Goal: Communication & Community: Answer question/provide support

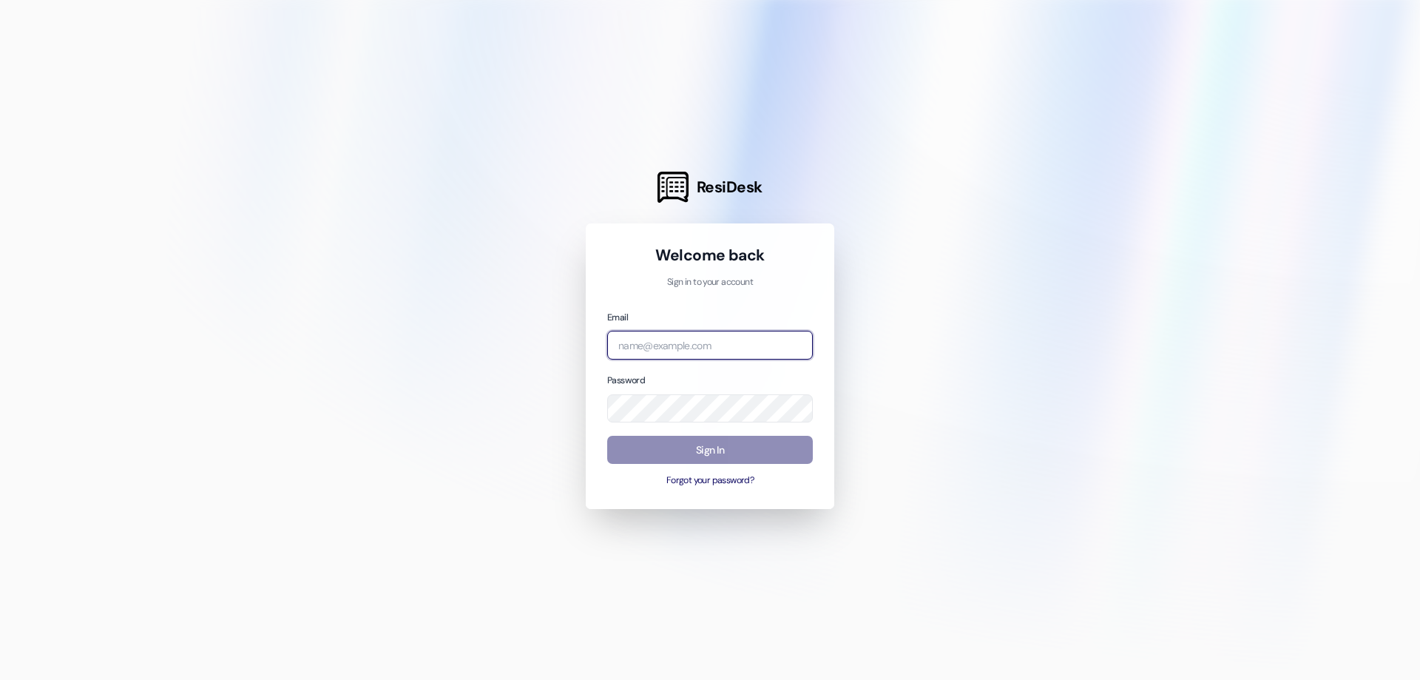
type input "[EMAIL_ADDRESS][DOMAIN_NAME]"
click at [695, 452] on button "Sign In" at bounding box center [710, 450] width 206 height 29
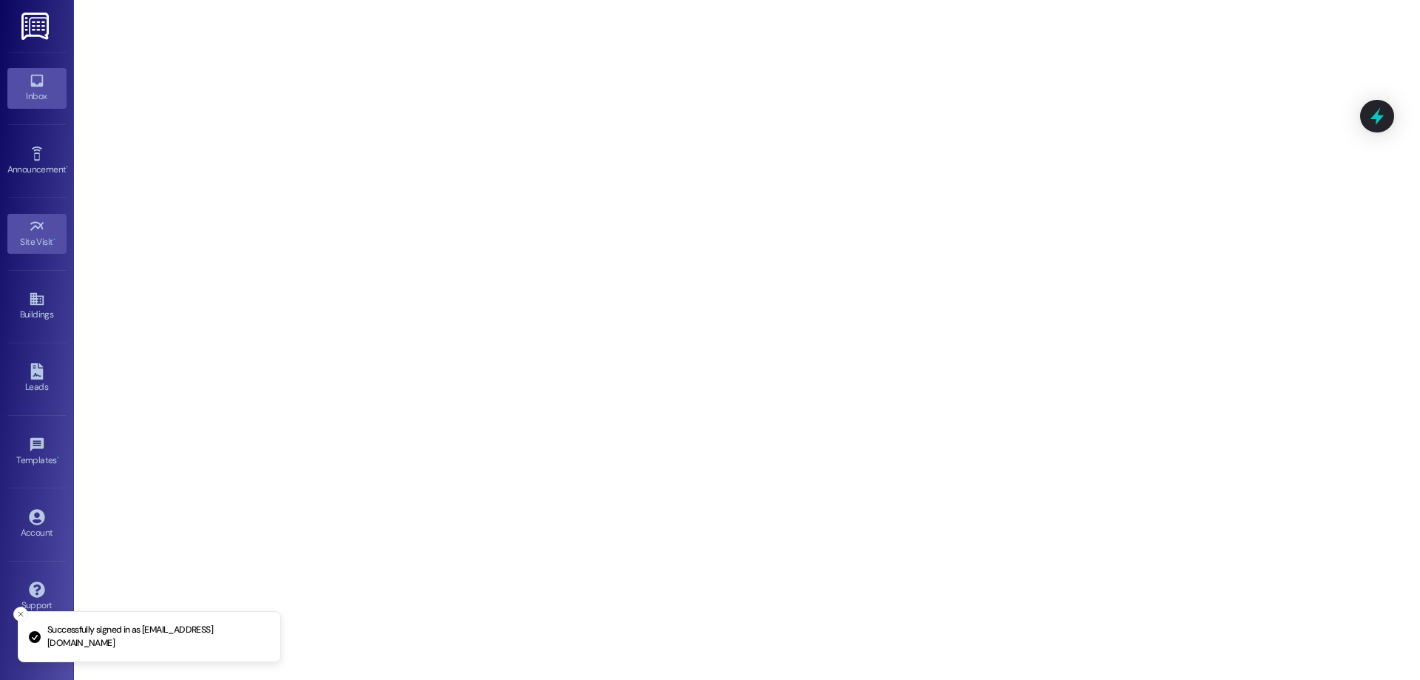
click at [43, 95] on div "Inbox" at bounding box center [37, 96] width 74 height 15
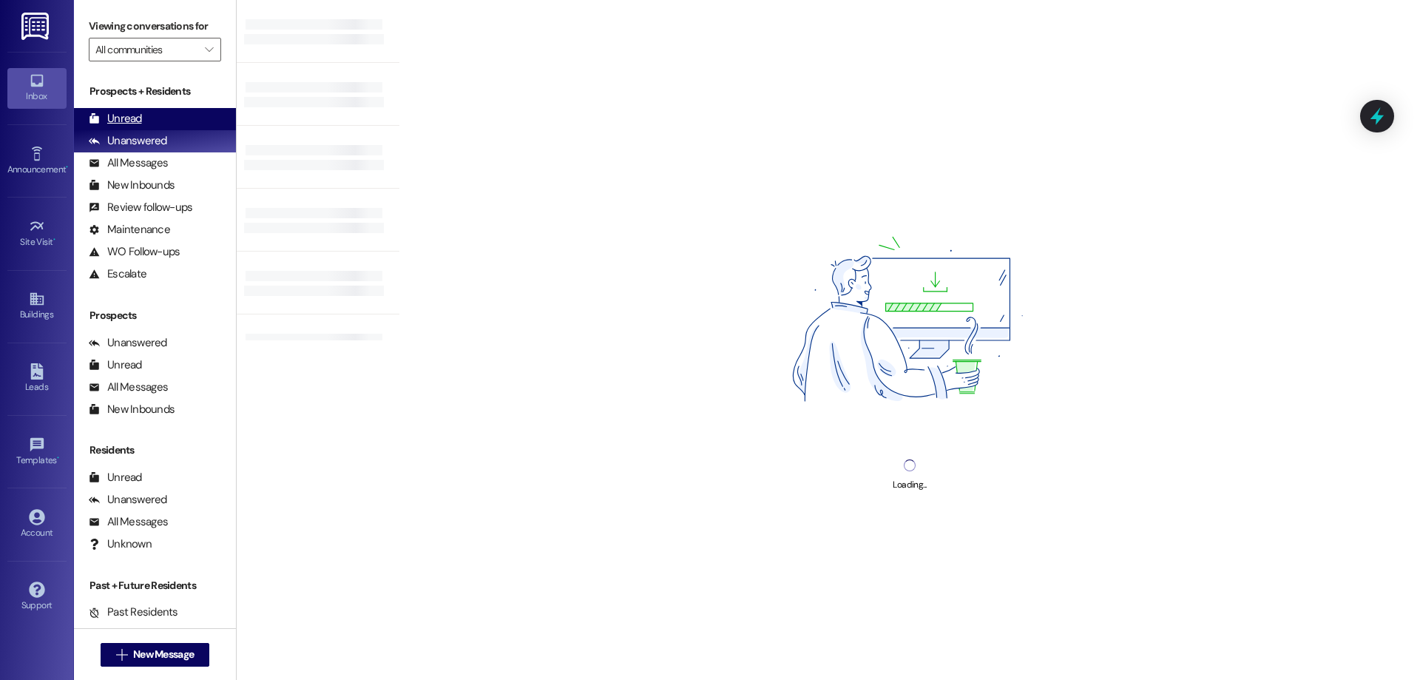
click at [161, 116] on div "Unread (0)" at bounding box center [155, 119] width 162 height 22
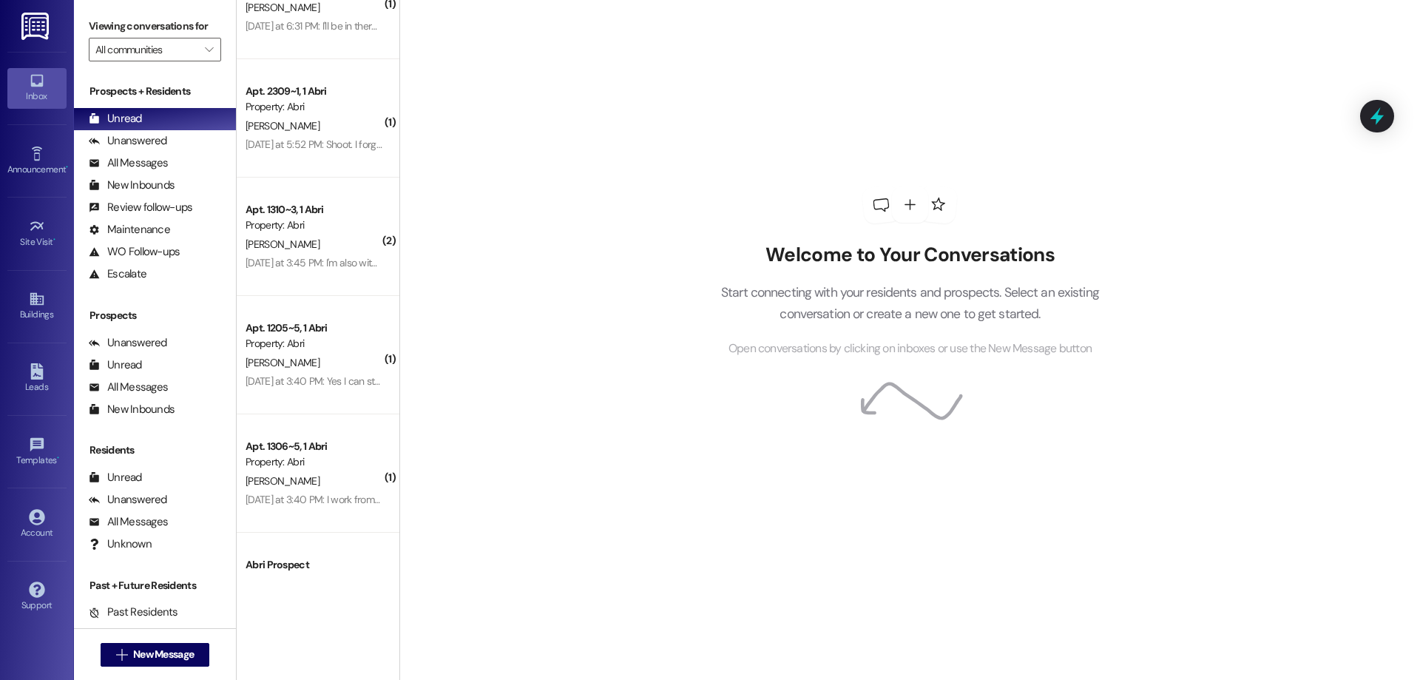
scroll to position [490, 0]
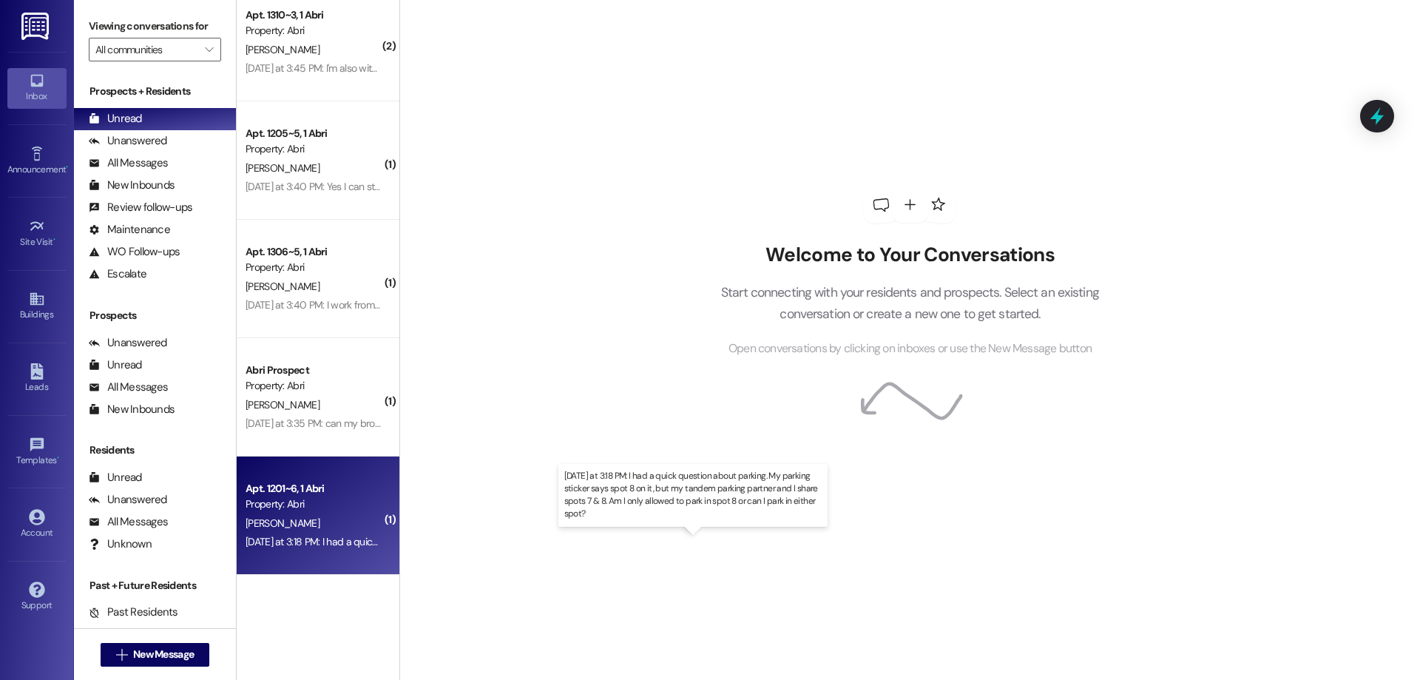
click at [326, 541] on div "[DATE] at 3:18 PM: I had a quick question about parking. My parking sticker say…" at bounding box center [697, 541] width 902 height 13
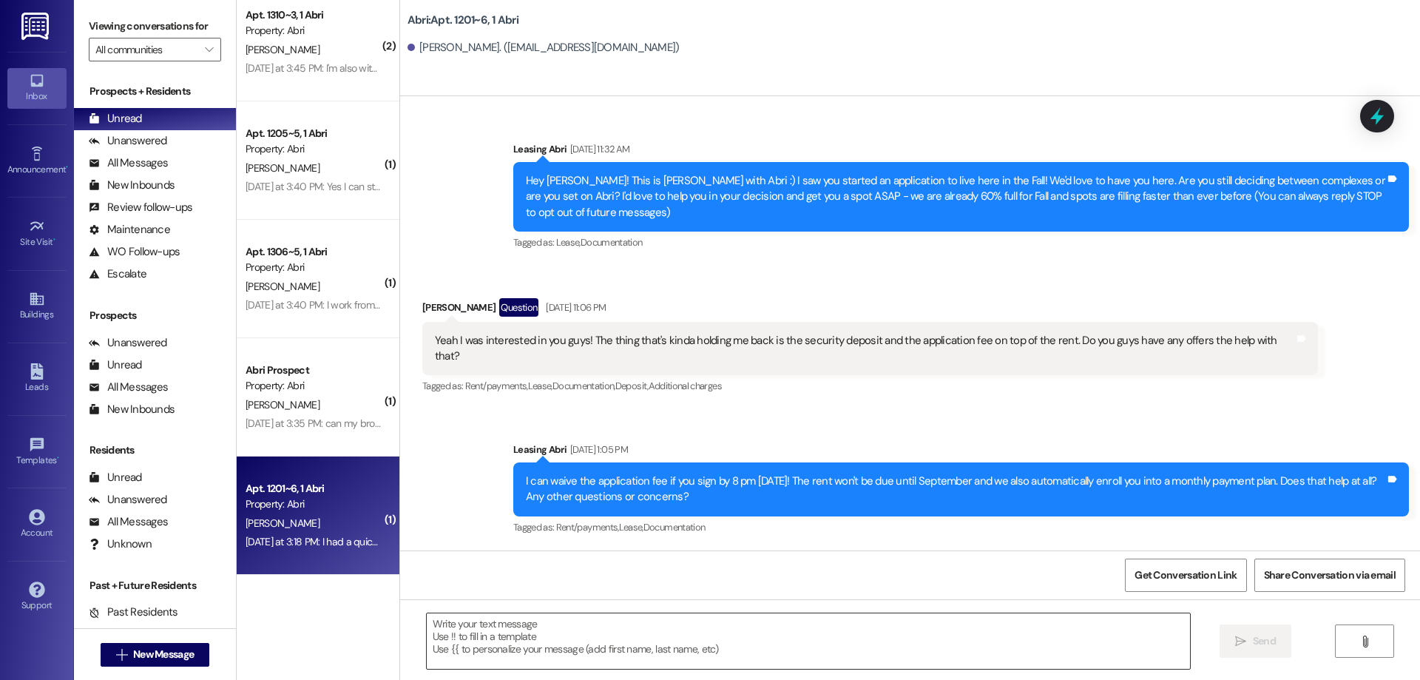
scroll to position [7344, 0]
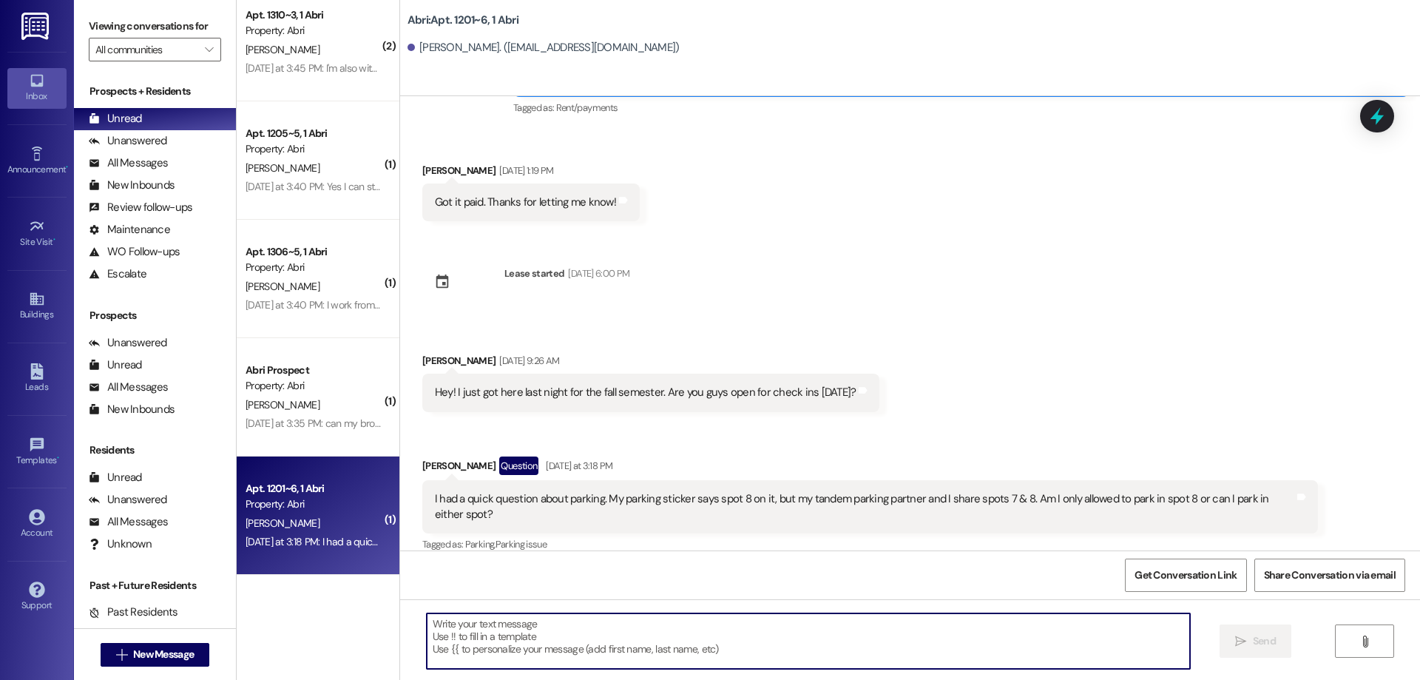
click at [692, 630] on textarea at bounding box center [808, 640] width 763 height 55
type textarea "You can park in either spot!!"
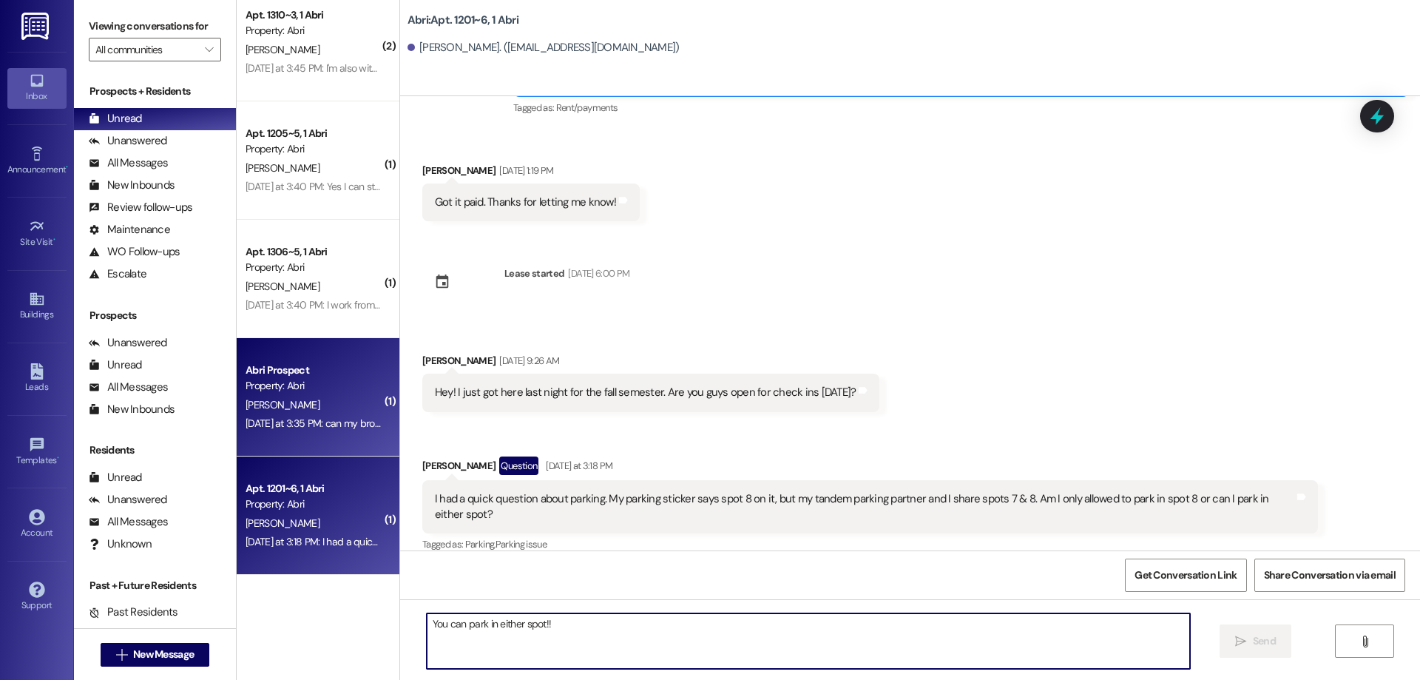
click at [295, 415] on div "[DATE] at 3:35 PM: can my brother pick it up for me? i'm not in [GEOGRAPHIC_DAT…" at bounding box center [314, 423] width 140 height 18
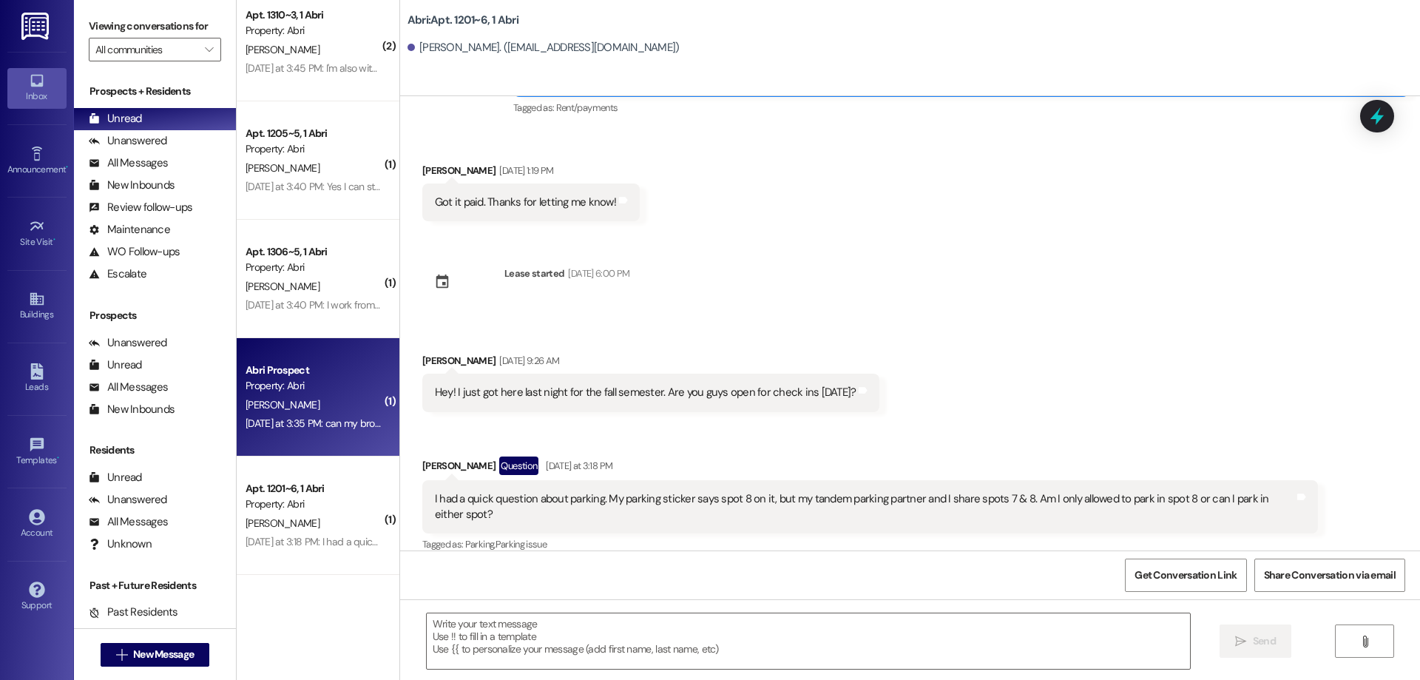
scroll to position [542, 0]
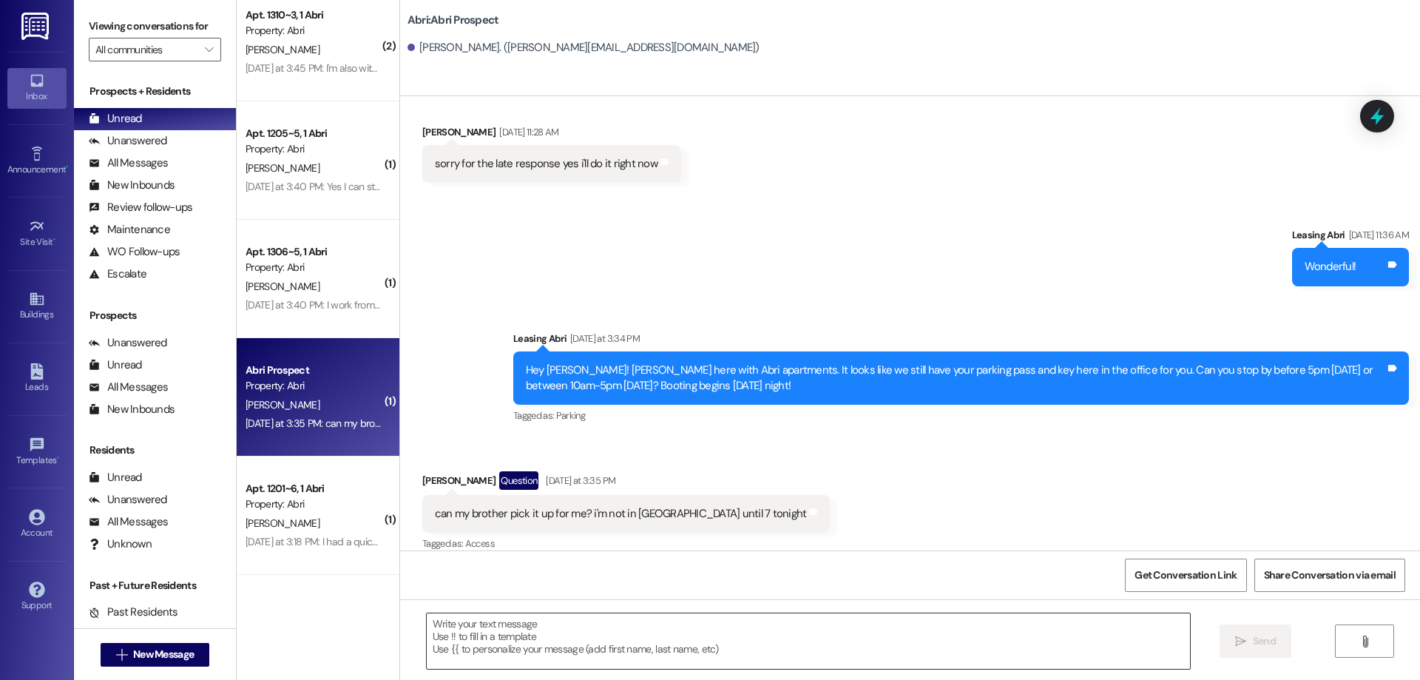
click at [760, 626] on textarea at bounding box center [808, 640] width 763 height 55
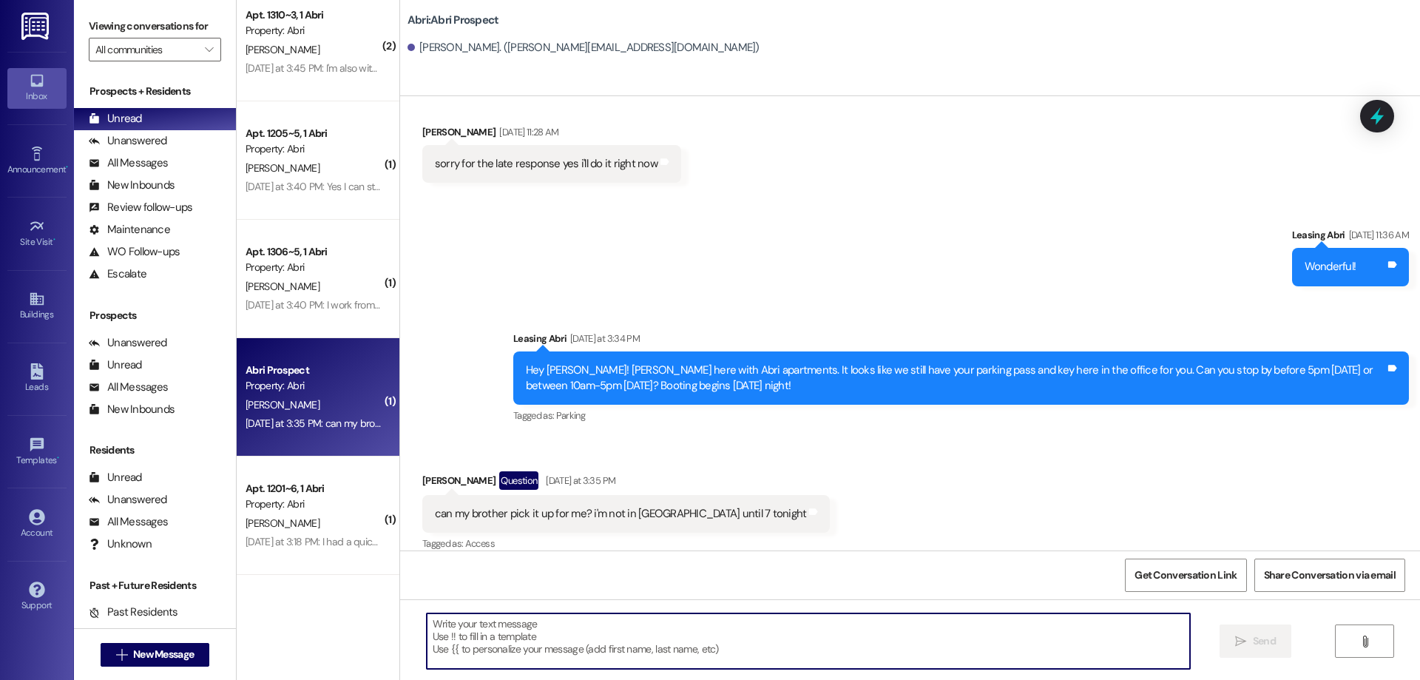
type textarea "Y"
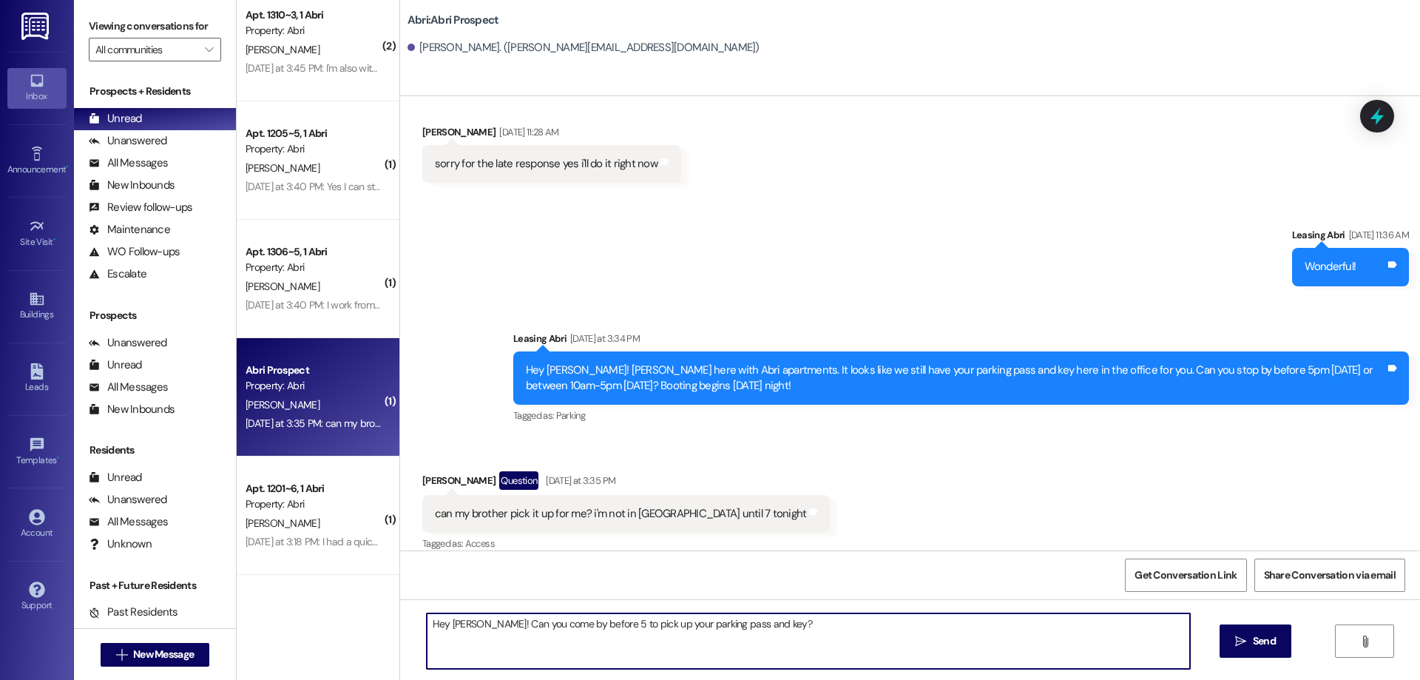
type textarea "Hey [PERSON_NAME]! Can you come by before 5 to pick up your parking pass and ke…"
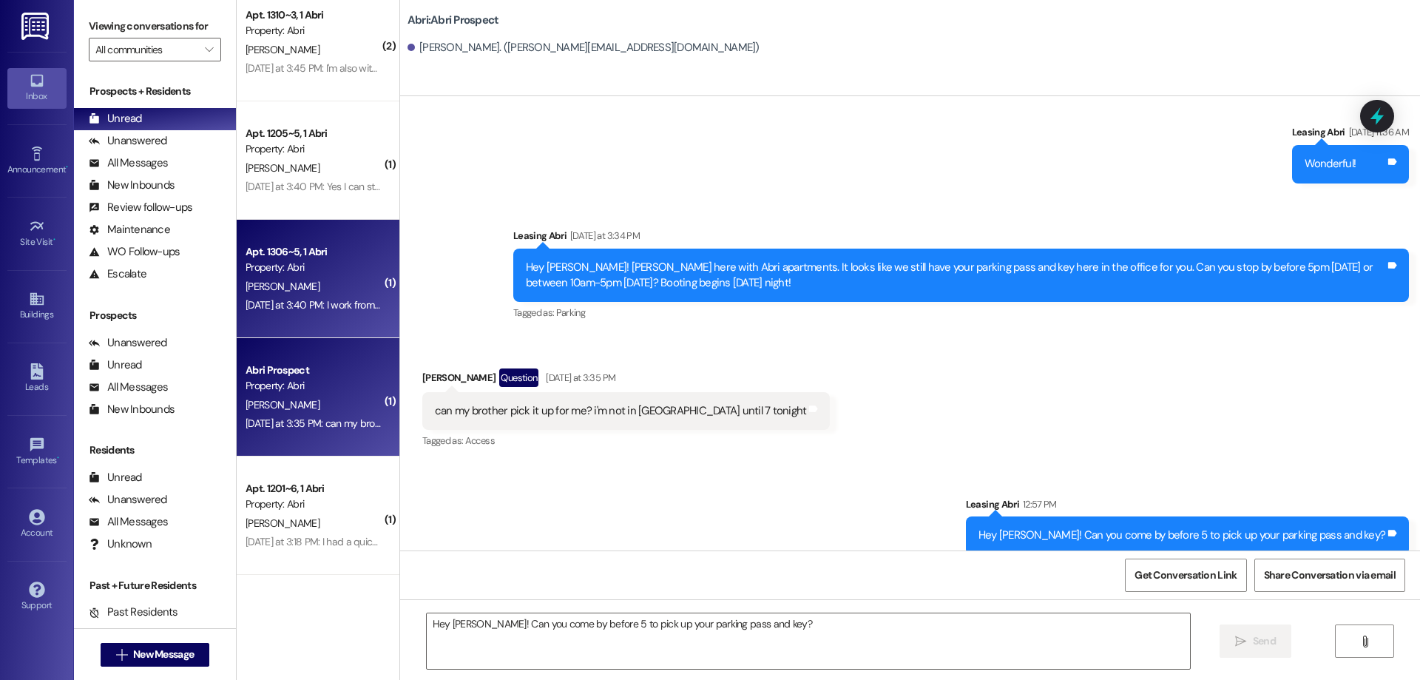
click at [338, 302] on div "[DATE] at 3:40 PM: I work from 10-6pm [DATE] [DATE] at 3:40 PM: I work from 10-…" at bounding box center [344, 304] width 196 height 13
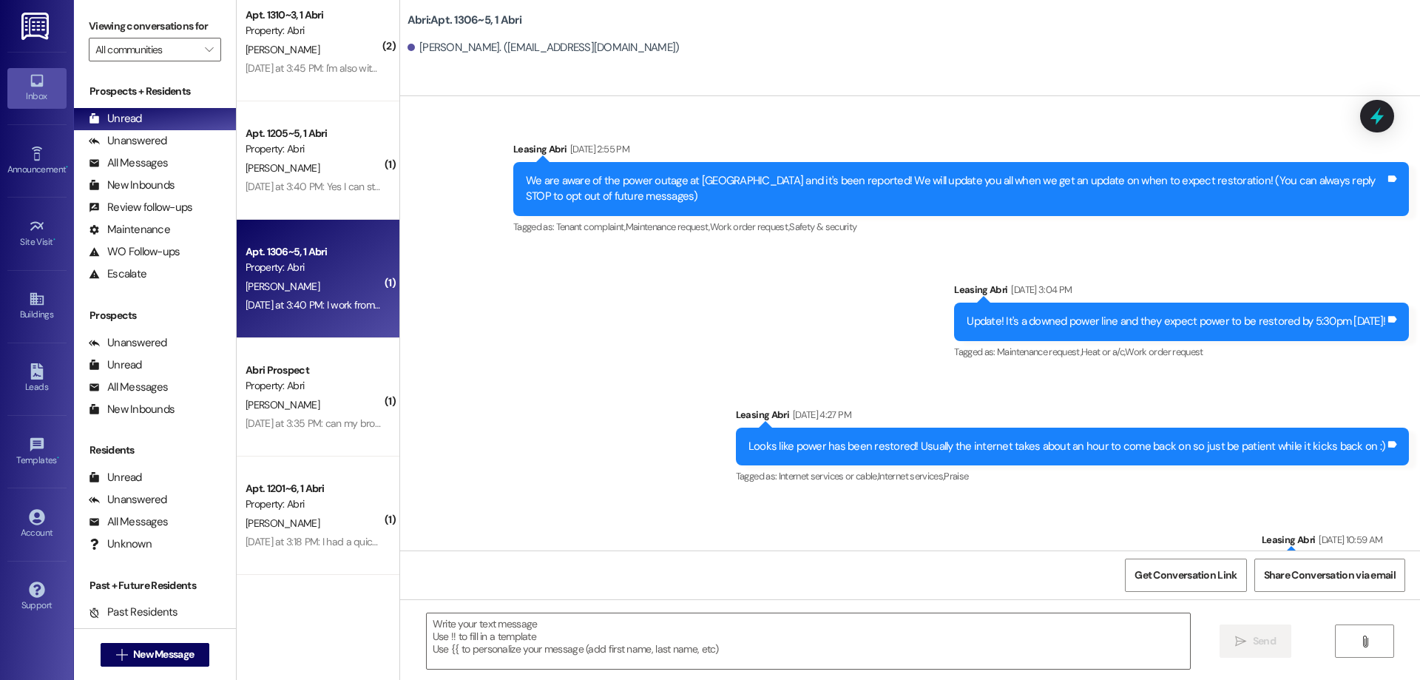
click at [661, 629] on textarea at bounding box center [808, 640] width 763 height 55
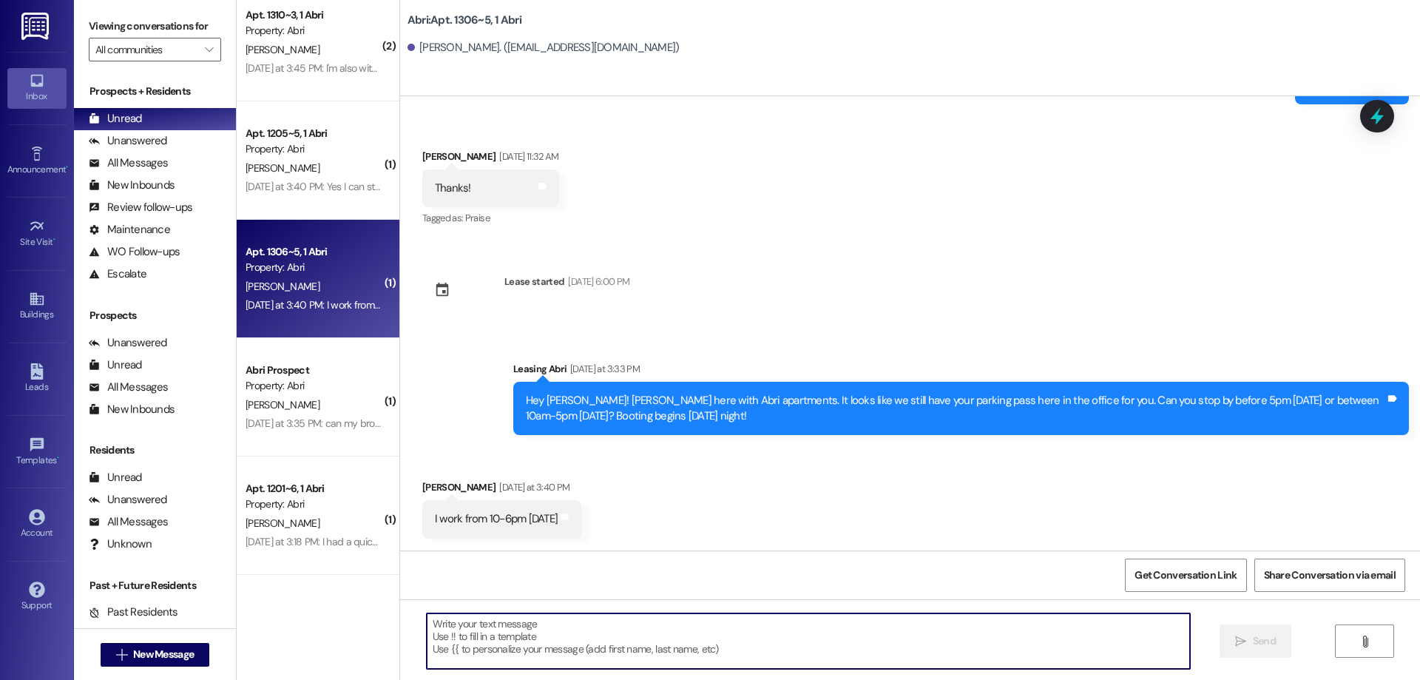
click at [661, 629] on textarea at bounding box center [808, 640] width 763 height 55
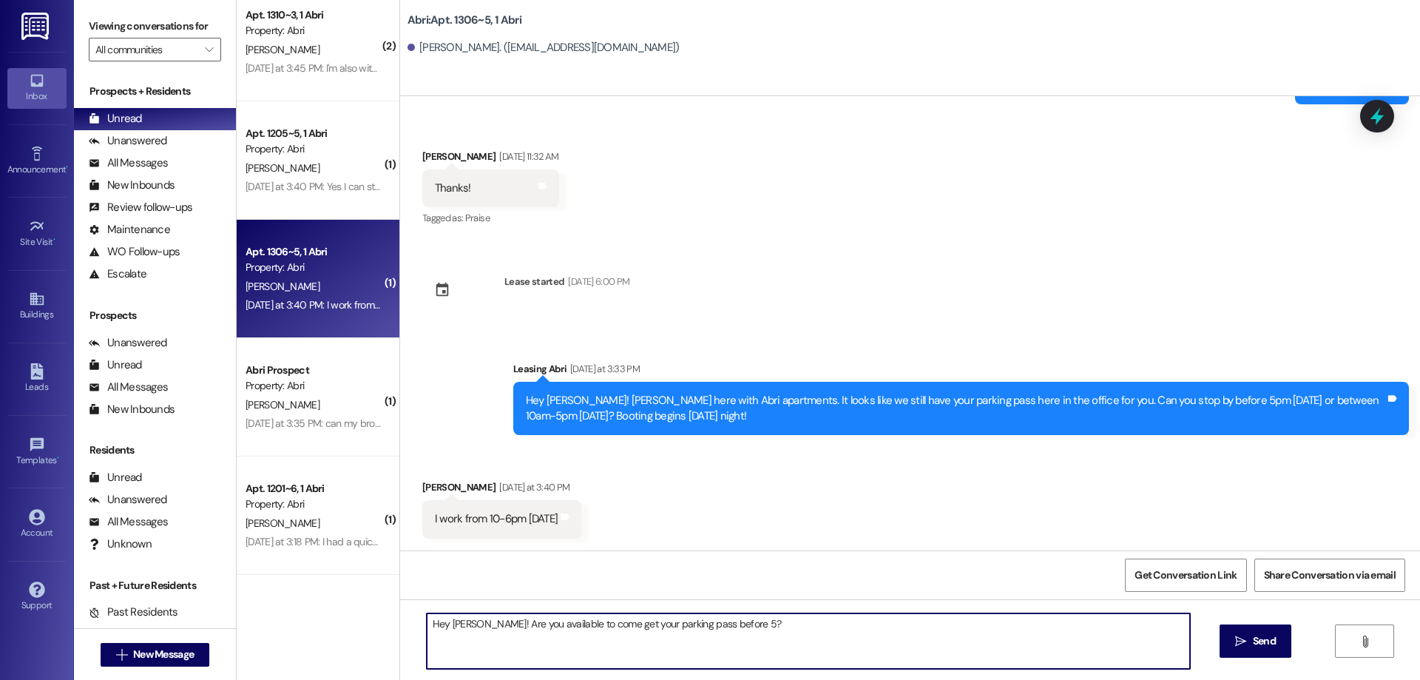
type textarea "Hey [PERSON_NAME]! Are you available to come get your parking pass before 5?"
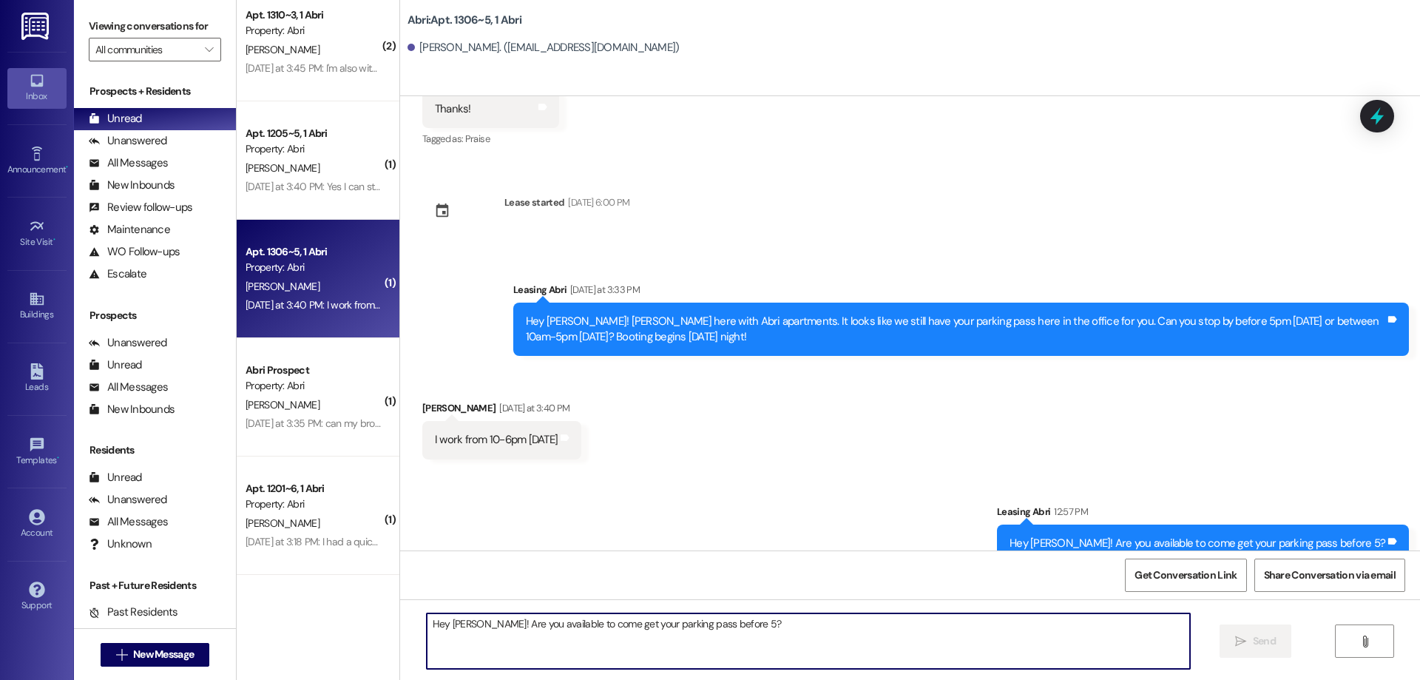
scroll to position [21251, 0]
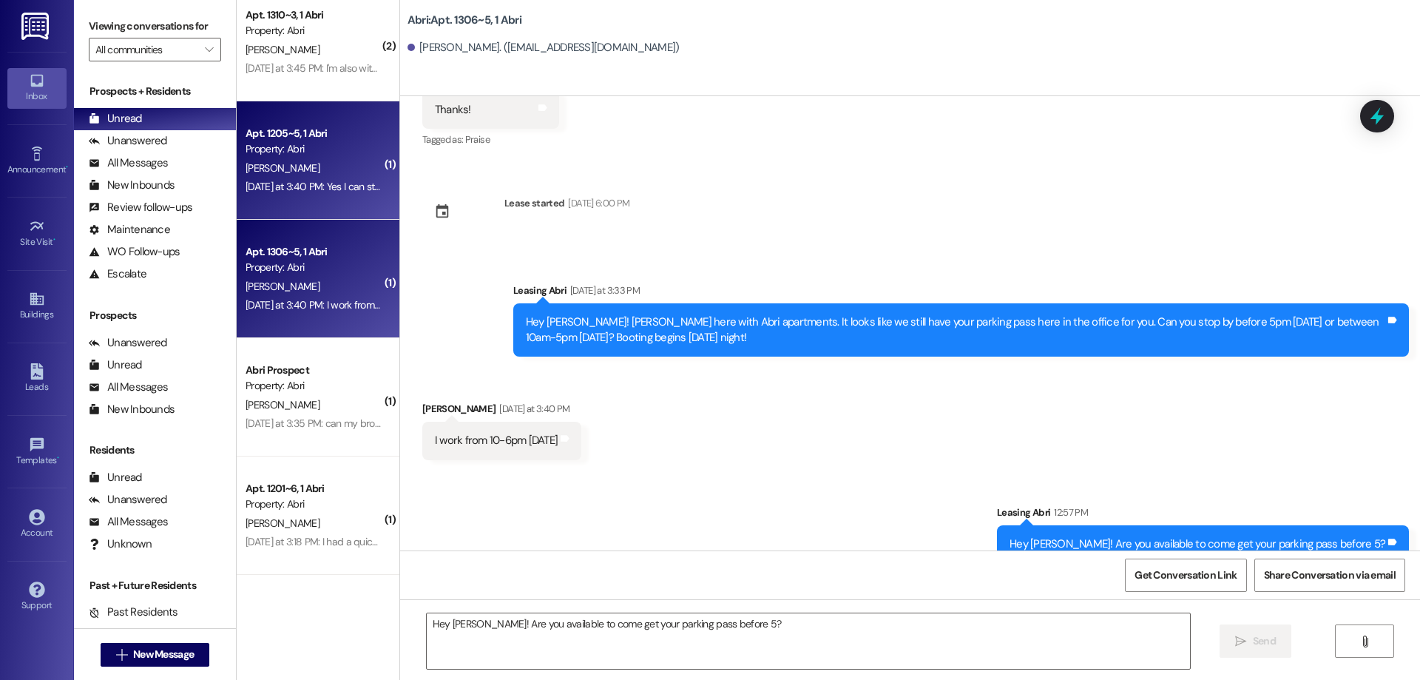
click at [299, 191] on div "[DATE] at 3:40 PM: Yes I can stop by [DATE] [DATE] at 3:40 PM: Yes I can stop b…" at bounding box center [337, 186] width 183 height 13
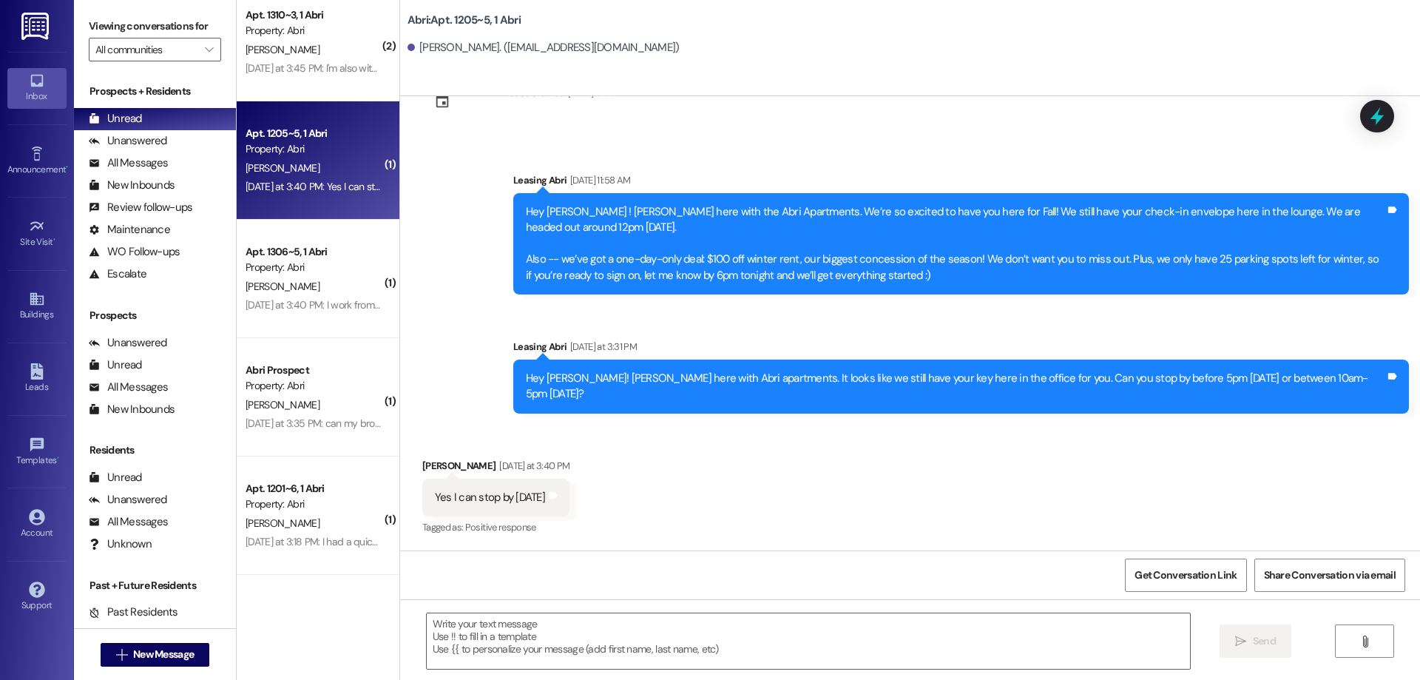
scroll to position [2335, 0]
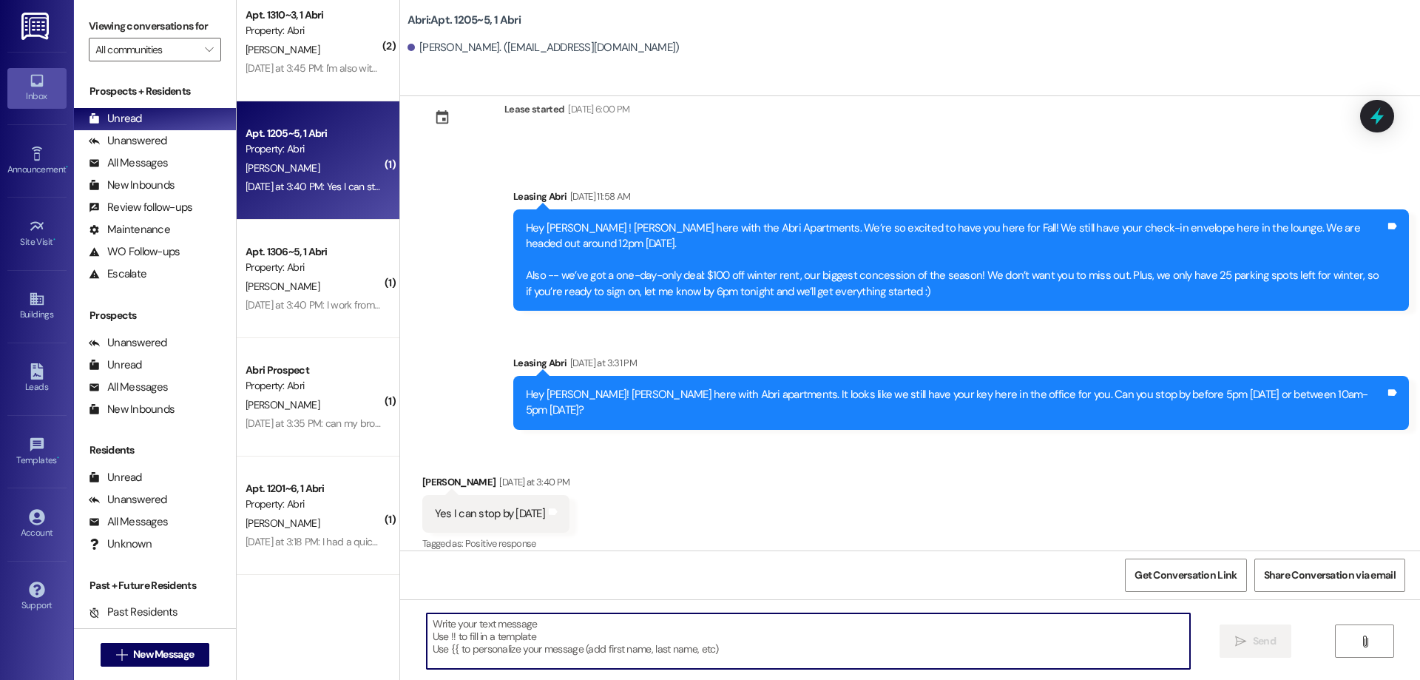
click at [599, 648] on textarea at bounding box center [808, 640] width 763 height 55
type textarea "Hey [PERSON_NAME]!"
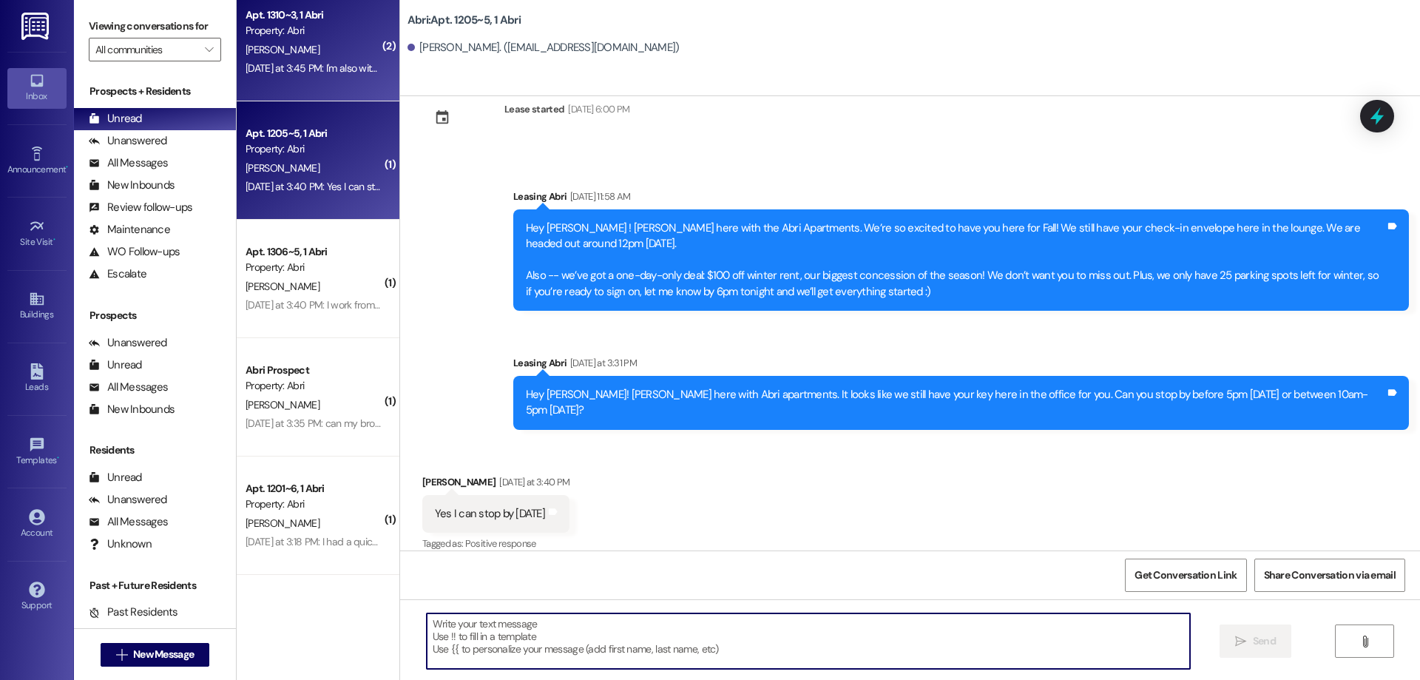
click at [310, 49] on div "[PERSON_NAME]" at bounding box center [314, 50] width 140 height 18
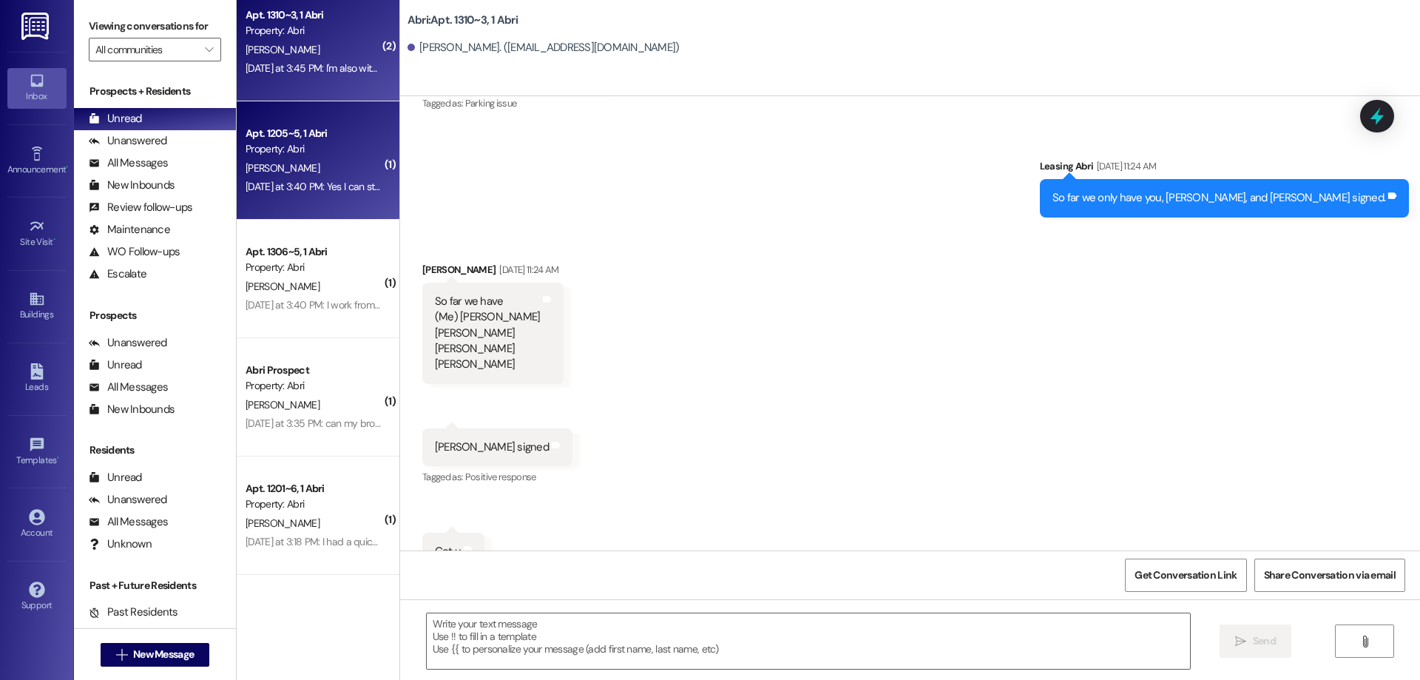
scroll to position [6768, 0]
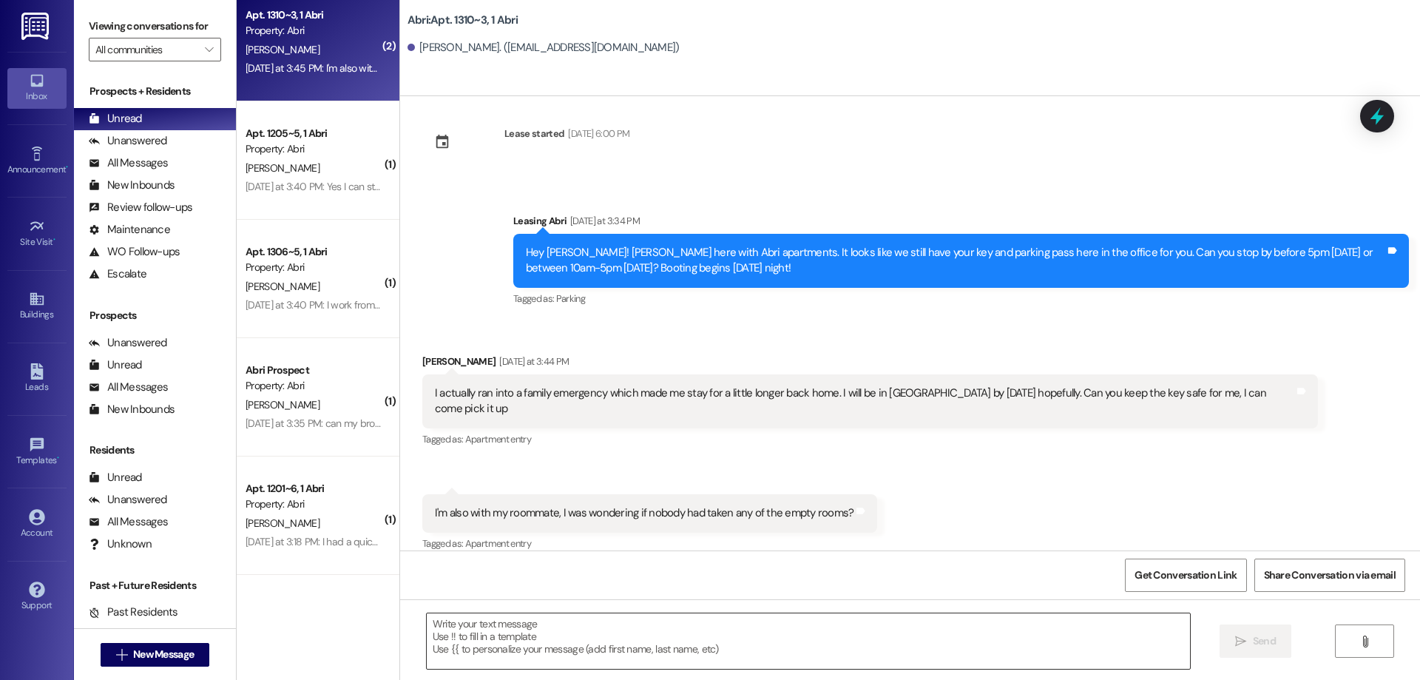
click at [806, 624] on textarea at bounding box center [808, 640] width 763 height 55
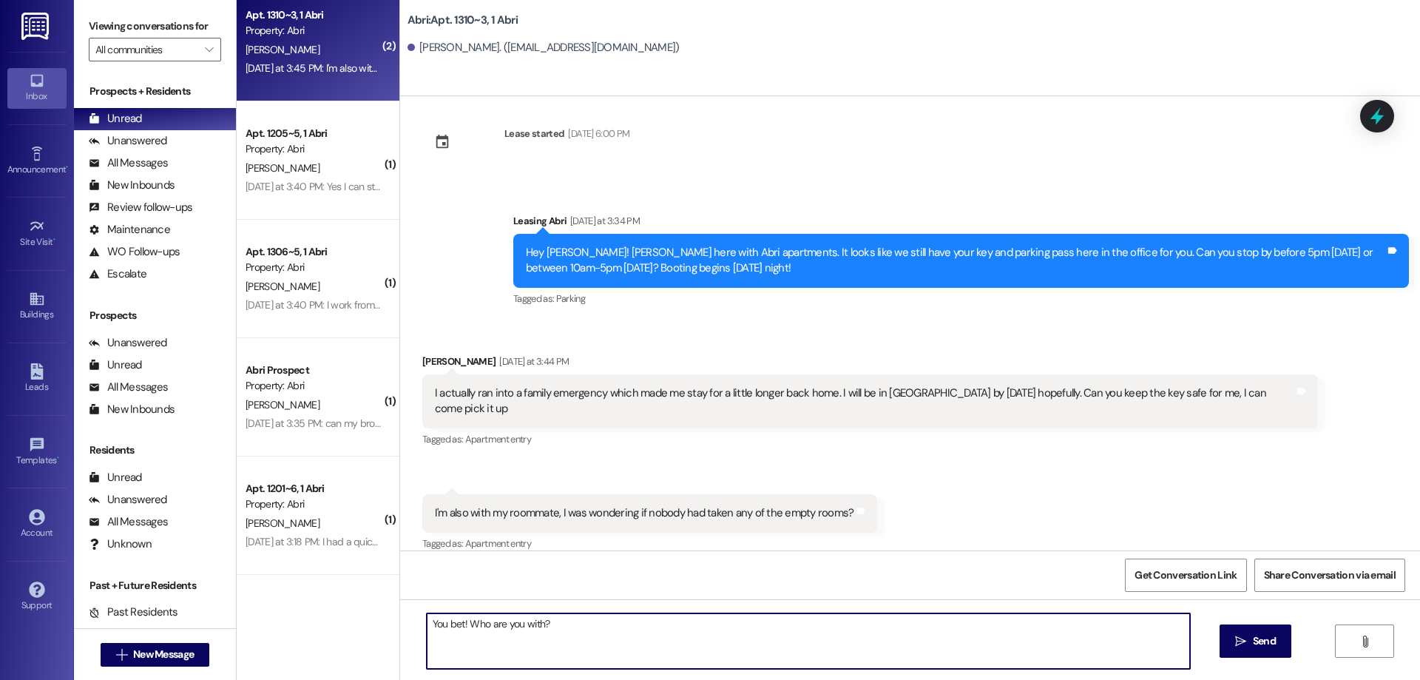
type textarea "You bet! Who are you with?"
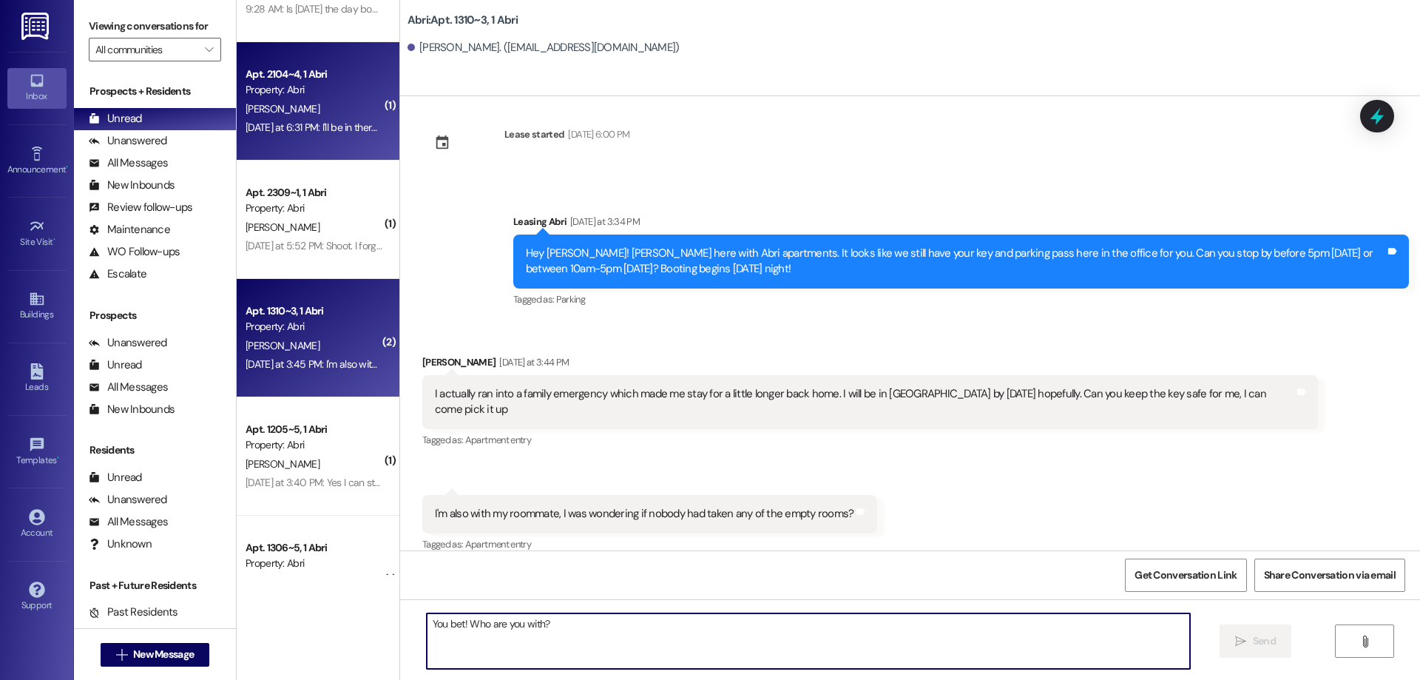
scroll to position [121, 0]
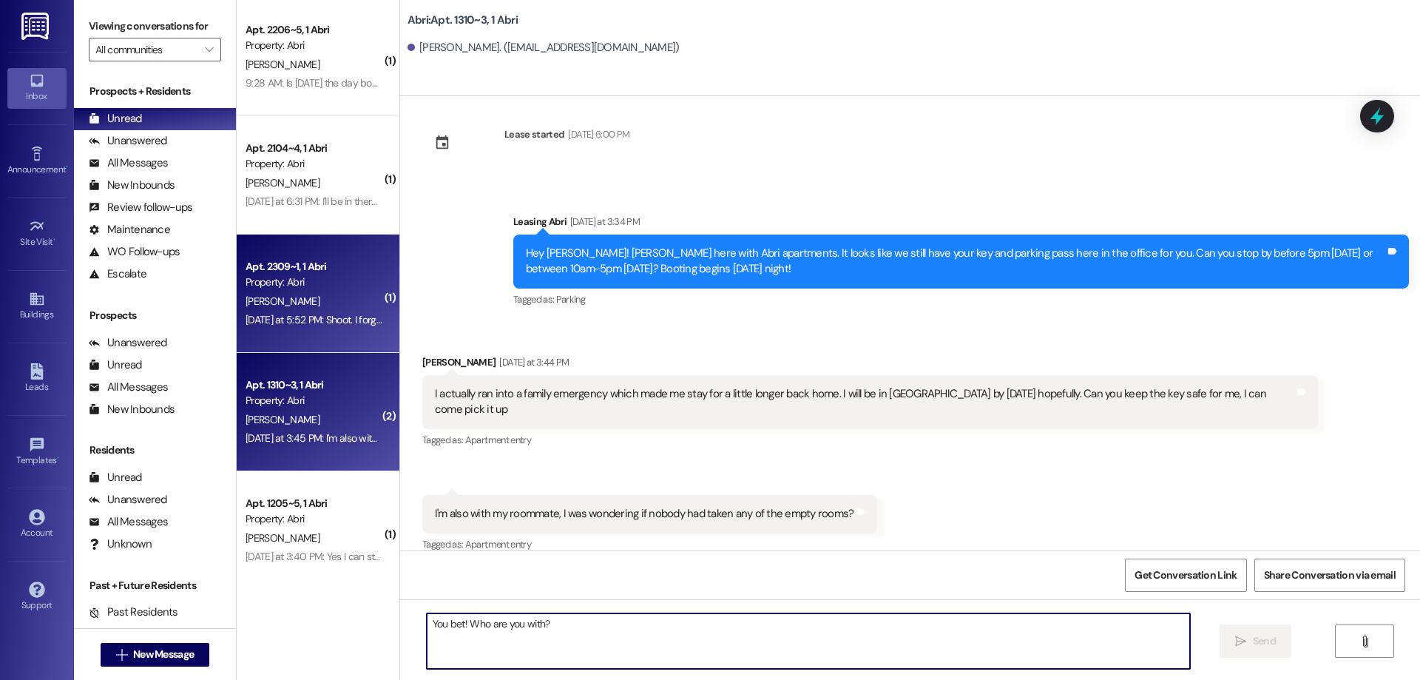
click at [303, 294] on div "[PERSON_NAME]" at bounding box center [314, 301] width 140 height 18
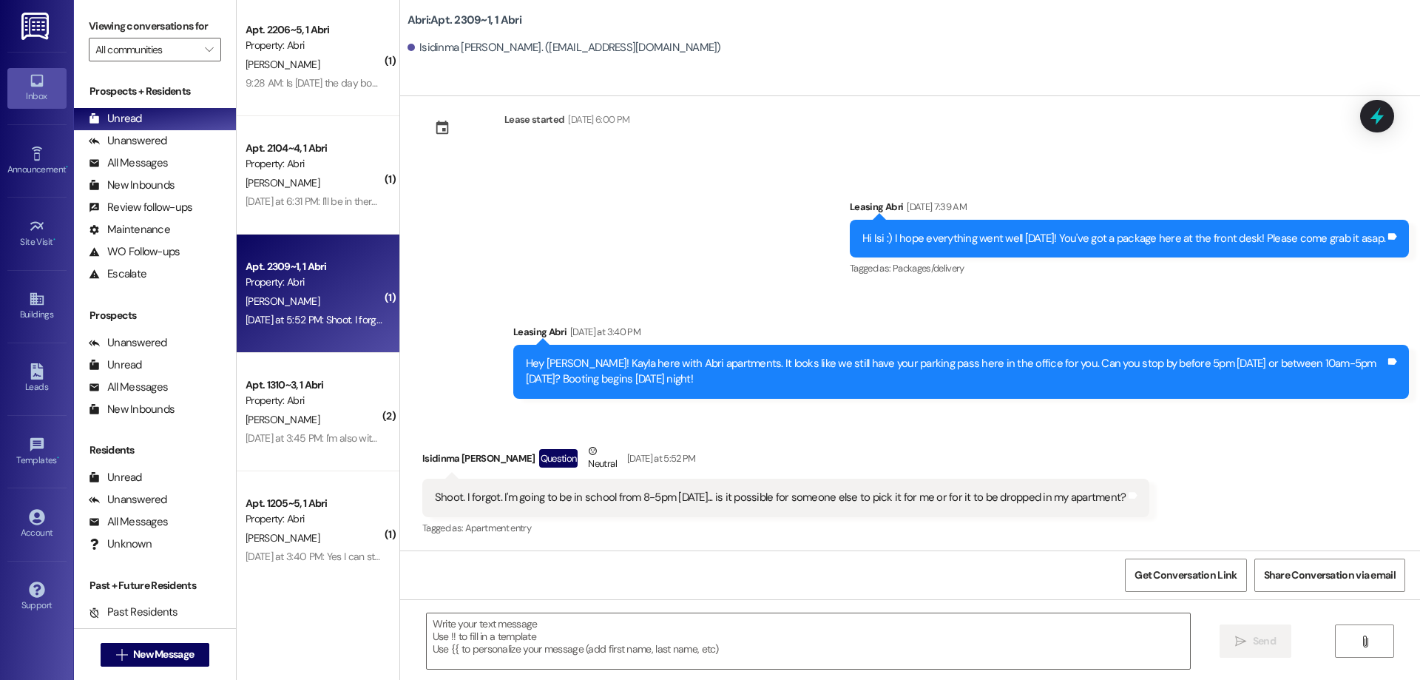
scroll to position [6567, 0]
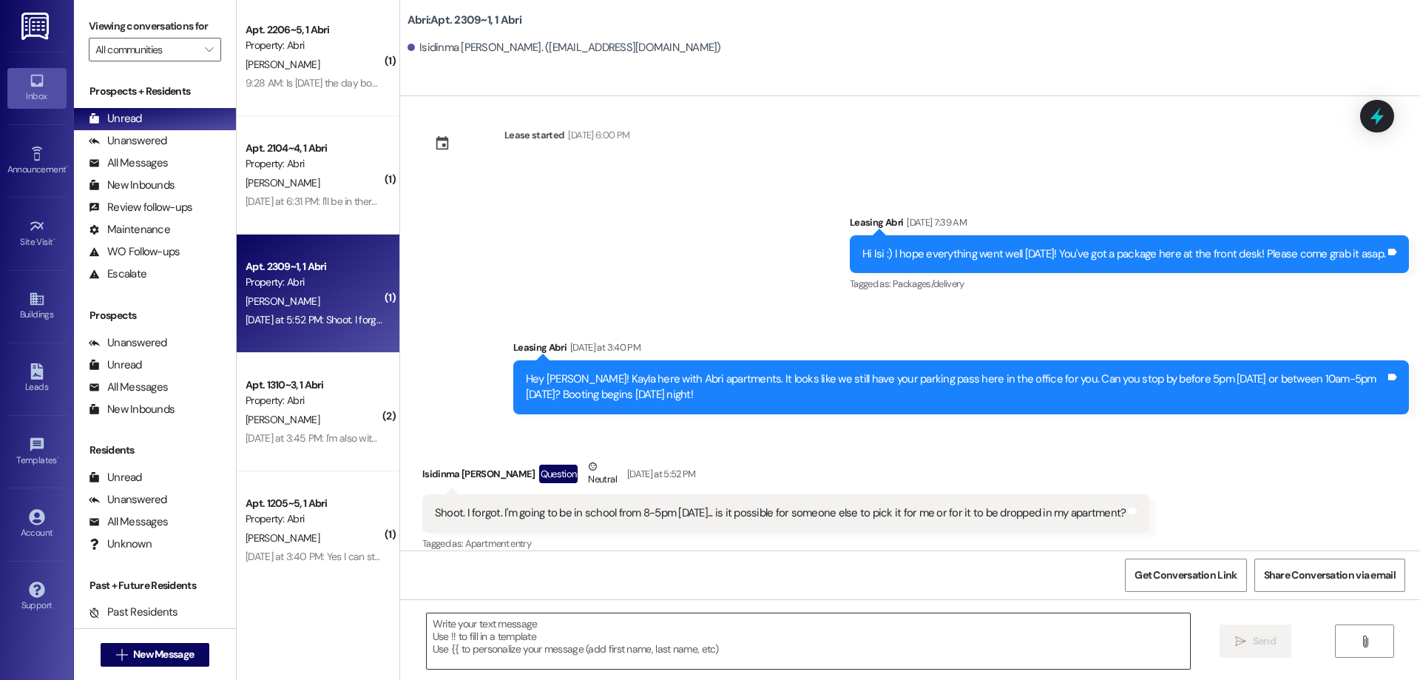
click at [712, 652] on textarea at bounding box center [808, 640] width 763 height 55
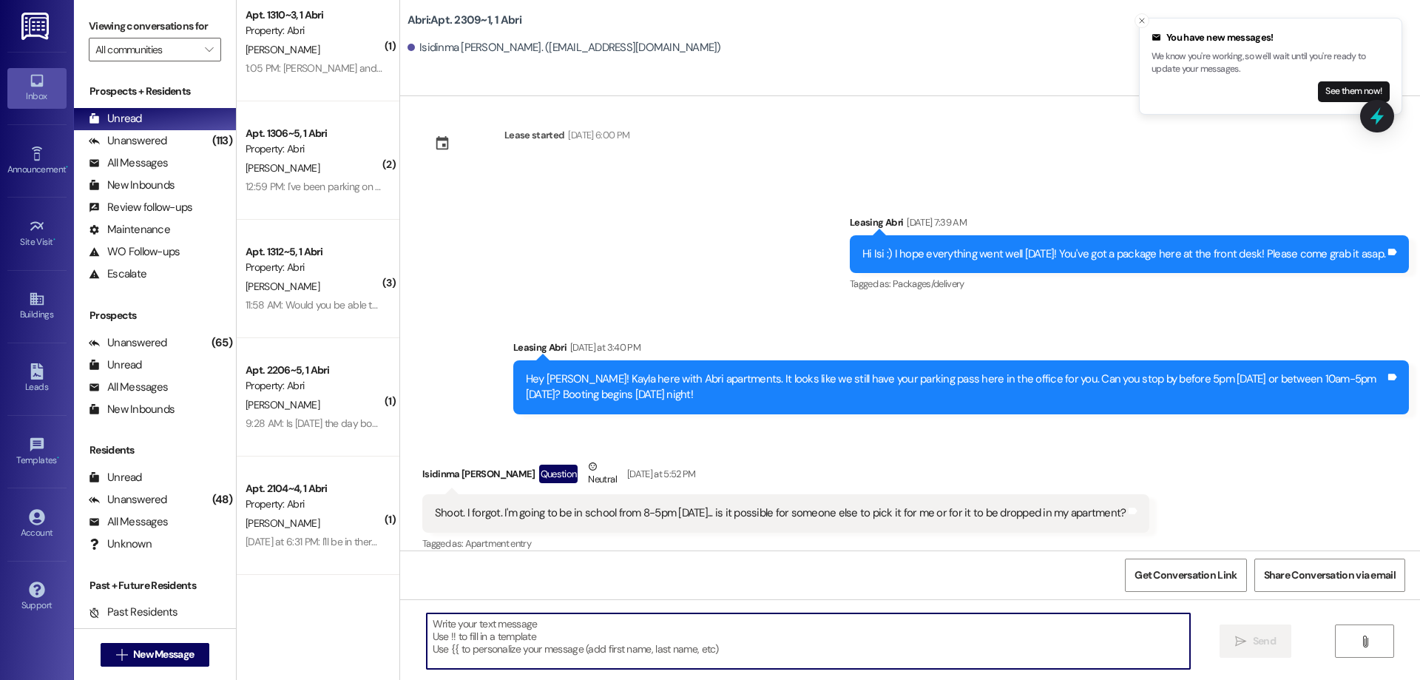
scroll to position [17, 0]
click at [797, 639] on textarea at bounding box center [808, 640] width 763 height 55
